Goal: Task Accomplishment & Management: Use online tool/utility

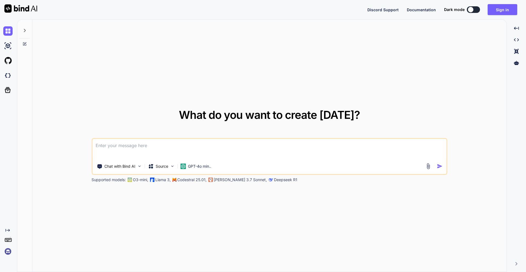
click at [25, 32] on icon at bounding box center [24, 30] width 4 height 4
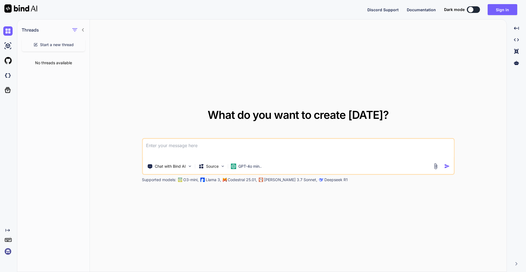
click at [0, 59] on div at bounding box center [7, 60] width 15 height 15
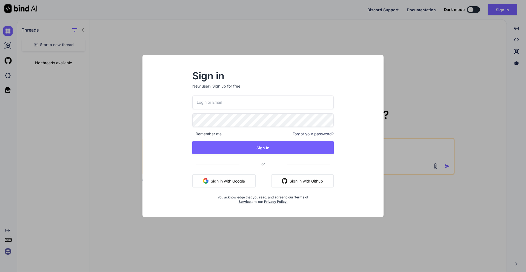
click at [10, 56] on div "Sign in New user? Sign up for free Remember me Forgot your password? Sign In or…" at bounding box center [263, 136] width 526 height 272
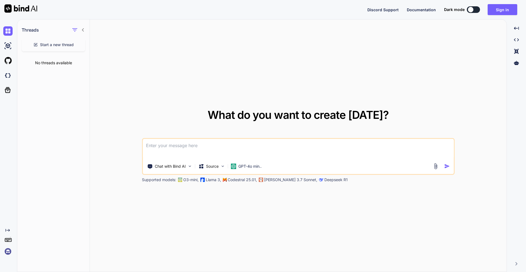
click at [13, 48] on div at bounding box center [9, 45] width 12 height 9
type textarea "x"
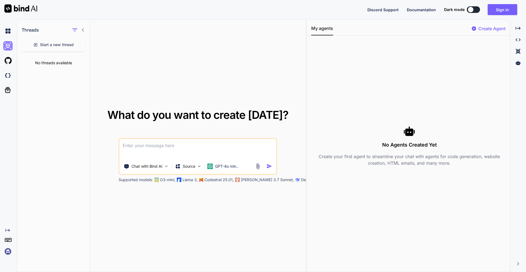
click at [11, 48] on img at bounding box center [7, 45] width 9 height 9
click at [6, 45] on img at bounding box center [7, 45] width 9 height 9
click at [6, 63] on img at bounding box center [7, 60] width 9 height 9
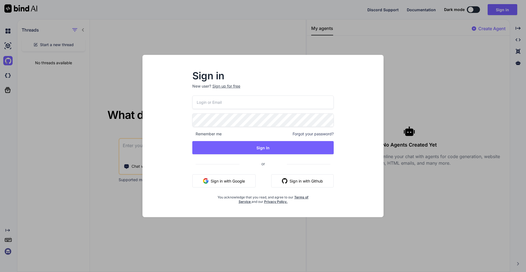
click at [19, 86] on div "Sign in New user? Sign up for free Remember me Forgot your password? Sign In or…" at bounding box center [263, 136] width 526 height 272
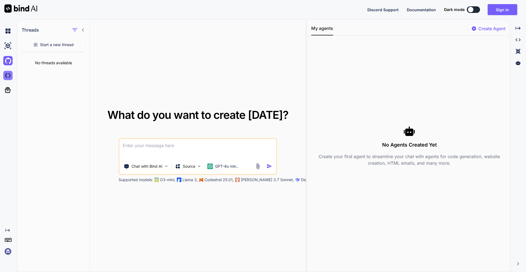
click at [6, 77] on img at bounding box center [7, 75] width 9 height 9
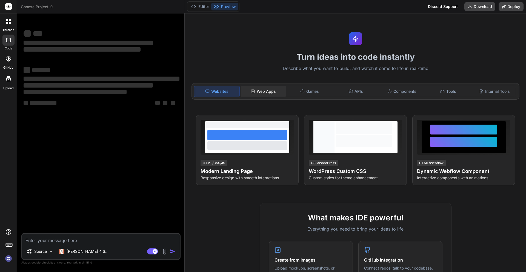
click at [259, 93] on div "Web Apps" at bounding box center [263, 91] width 45 height 12
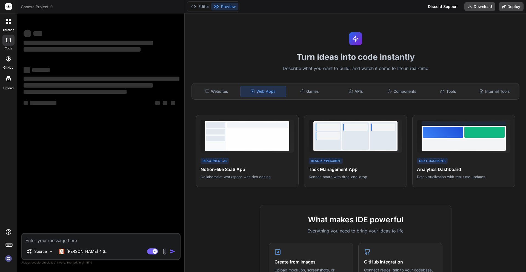
type textarea "x"
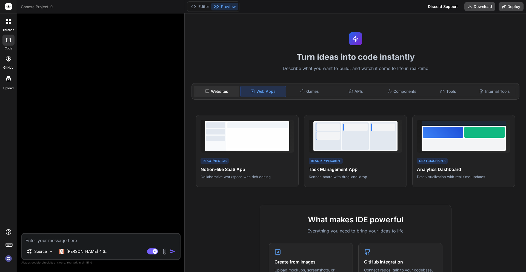
click at [216, 96] on div "Websites" at bounding box center [216, 91] width 45 height 12
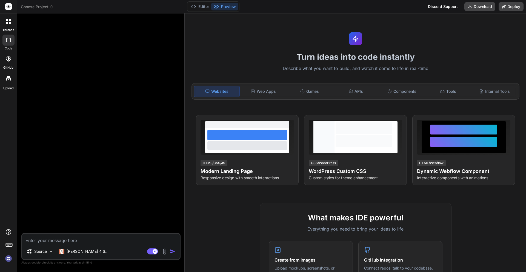
click at [10, 79] on icon at bounding box center [8, 78] width 7 height 7
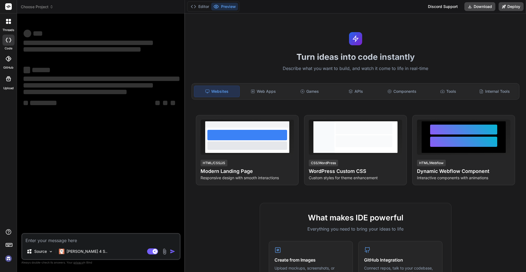
drag, startPoint x: 5, startPoint y: 264, endPoint x: 10, endPoint y: 256, distance: 8.5
click at [6, 263] on div "threads code GitHub Upload" at bounding box center [8, 136] width 17 height 272
click at [10, 256] on img at bounding box center [8, 257] width 9 height 9
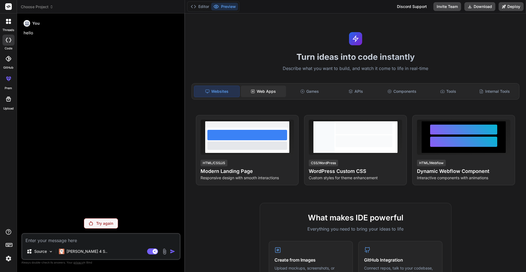
click at [256, 93] on div "Web Apps" at bounding box center [263, 91] width 45 height 12
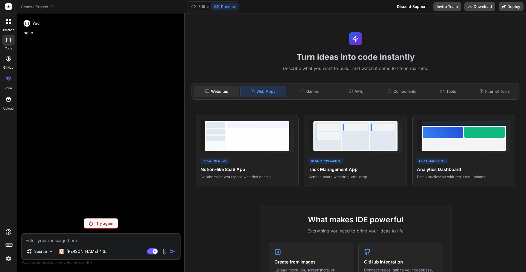
click at [229, 89] on div "Websites" at bounding box center [216, 91] width 45 height 12
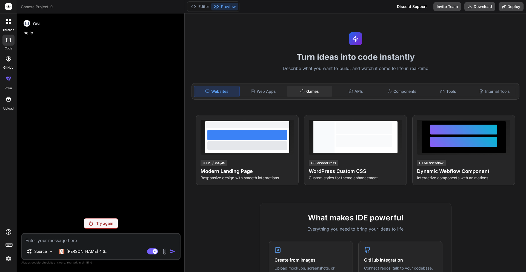
click at [296, 93] on div "Games" at bounding box center [309, 91] width 45 height 12
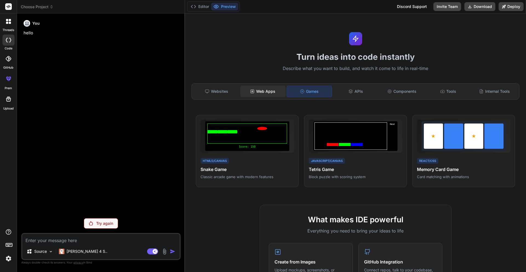
click at [279, 89] on div "Web Apps" at bounding box center [262, 91] width 45 height 12
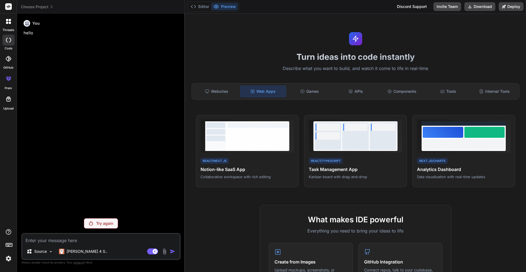
click at [229, 81] on div "Turn ideas into code instantly Describe what you want to build, and watch it co…" at bounding box center [355, 142] width 341 height 258
click at [227, 83] on div "Websites Web Apps Games APIs Components Tools Internal Tools" at bounding box center [356, 91] width 328 height 16
click at [215, 89] on div "Websites" at bounding box center [216, 91] width 45 height 12
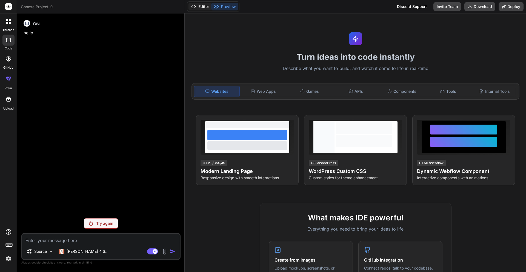
click at [205, 6] on button "Editor" at bounding box center [200, 7] width 23 height 8
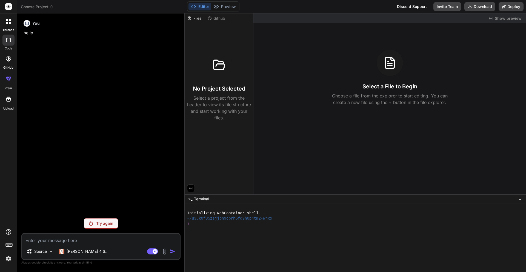
click at [232, 90] on h3 "No Project Selected" at bounding box center [219, 89] width 52 height 8
click at [201, 13] on div "Editor Preview Discord Support Invite Team Download Deploy" at bounding box center [355, 6] width 341 height 13
click at [214, 18] on div "Github" at bounding box center [216, 18] width 22 height 5
click at [199, 18] on div "Files" at bounding box center [195, 18] width 20 height 5
click at [218, 18] on div "Github" at bounding box center [216, 18] width 22 height 5
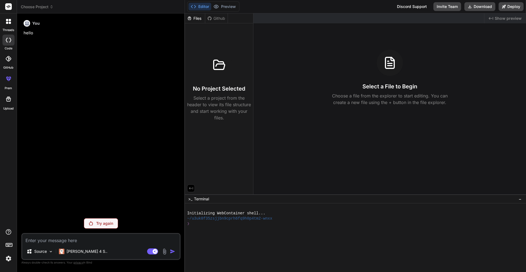
click at [218, 18] on div "Github" at bounding box center [216, 18] width 22 height 5
click at [6, 50] on label "code" at bounding box center [9, 48] width 8 height 5
click at [8, 56] on icon at bounding box center [8, 58] width 5 height 5
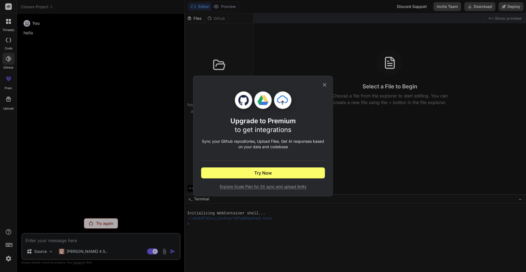
click at [323, 84] on icon at bounding box center [325, 85] width 6 height 6
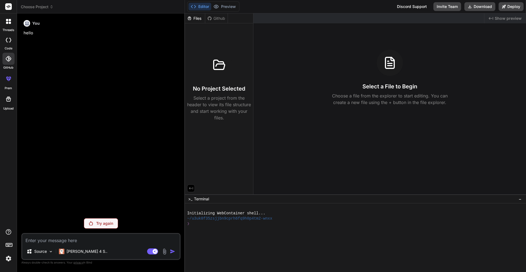
click at [6, 24] on div at bounding box center [9, 22] width 12 height 12
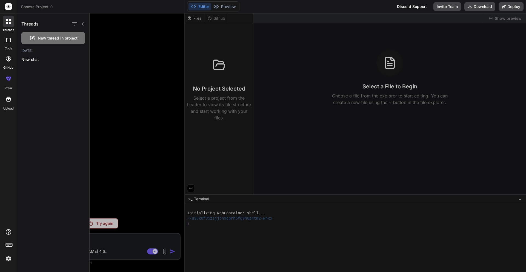
click at [12, 78] on div at bounding box center [8, 78] width 13 height 13
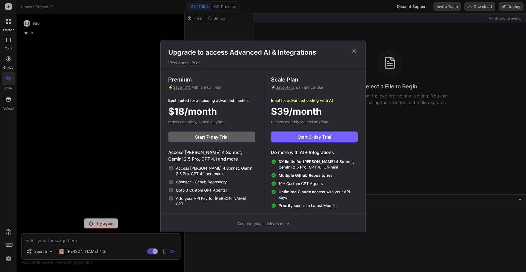
click at [10, 103] on div "Upgrade to access Advanced AI & Integrations View Annual Price Premium ⚡ Save 1…" at bounding box center [263, 136] width 526 height 272
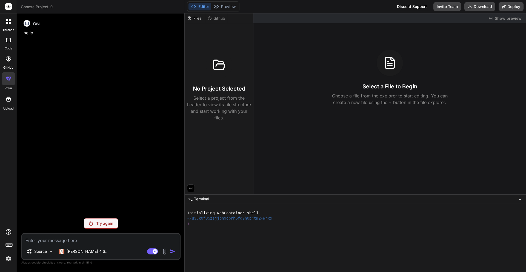
click at [10, 103] on div at bounding box center [8, 98] width 13 height 13
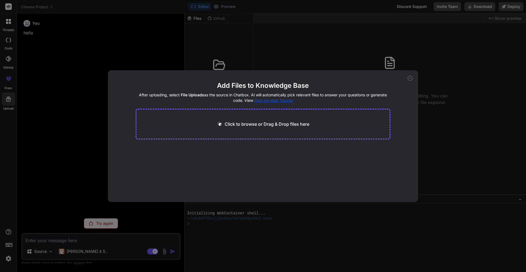
click at [296, 129] on div "Click to browse or Drag & Drop files here" at bounding box center [263, 124] width 255 height 31
click at [261, 128] on div "Click to browse or Drag & Drop files here" at bounding box center [263, 124] width 255 height 31
click at [262, 122] on p "Click to browse or Drag & Drop files here" at bounding box center [267, 124] width 85 height 7
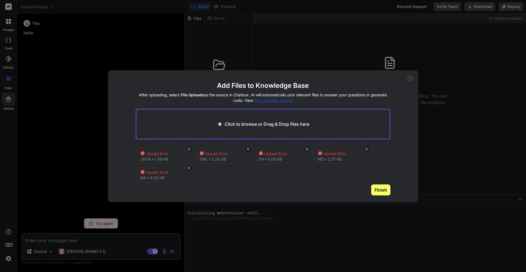
drag, startPoint x: 380, startPoint y: 192, endPoint x: 421, endPoint y: 116, distance: 86.8
click at [421, 117] on div "Add Files to Knowledge Base After uploading, select File Uploads as the source …" at bounding box center [263, 136] width 526 height 272
type textarea "x"
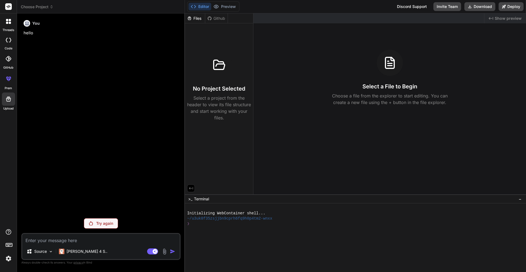
click at [12, 243] on rect at bounding box center [9, 244] width 6 height 3
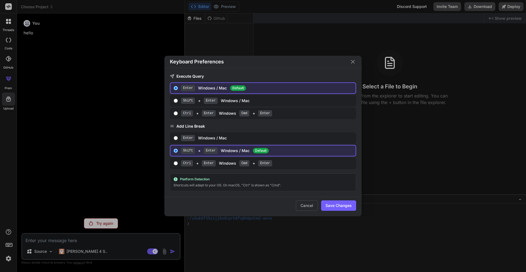
click at [9, 229] on div "Keyboard Preferences Execute Query Enter Windows / Mac Default Shift + Enter Wi…" at bounding box center [263, 136] width 526 height 272
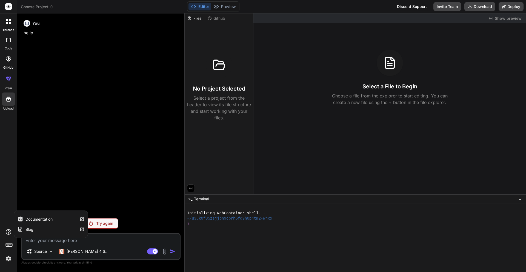
click at [9, 229] on icon at bounding box center [8, 231] width 5 height 5
click at [9, 253] on div at bounding box center [8, 245] width 17 height 35
click at [9, 260] on img at bounding box center [8, 257] width 9 height 9
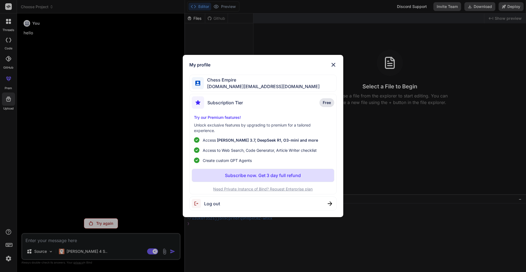
click at [50, 163] on div "My profile Chess Empire [DOMAIN_NAME][EMAIL_ADDRESS][DOMAIN_NAME] Subscription …" at bounding box center [263, 136] width 526 height 272
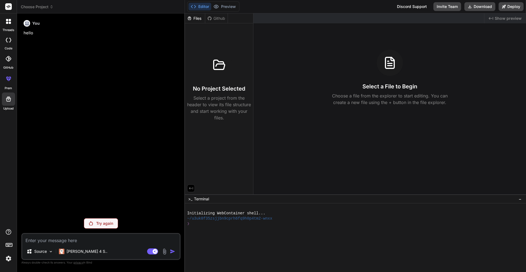
click at [8, 7] on rect at bounding box center [8, 6] width 7 height 7
drag, startPoint x: 39, startPoint y: 8, endPoint x: 120, endPoint y: 13, distance: 81.8
click at [117, 14] on div "Choose Project Created with Pixso. Bind AI Web Search Created with Pixso. Code …" at bounding box center [101, 136] width 168 height 272
click at [120, 13] on header "Choose Project Created with Pixso." at bounding box center [101, 6] width 168 height 13
click at [14, 29] on label "threads" at bounding box center [8, 30] width 12 height 5
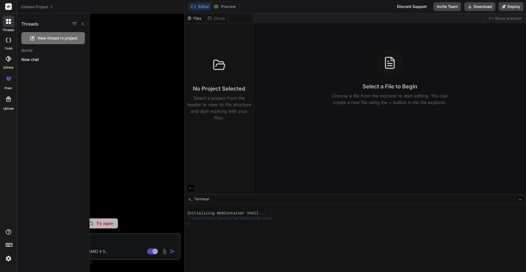
click at [49, 116] on div "Threads New thread in project [DATE] New chat" at bounding box center [53, 142] width 73 height 258
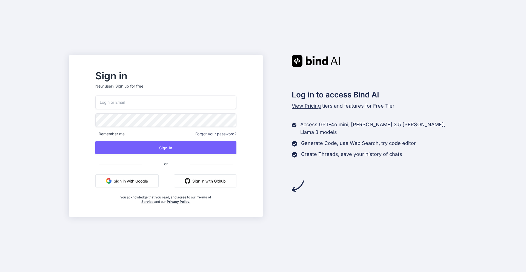
click at [135, 177] on button "Sign in with Google" at bounding box center [126, 180] width 63 height 13
